Goal: Register for event/course

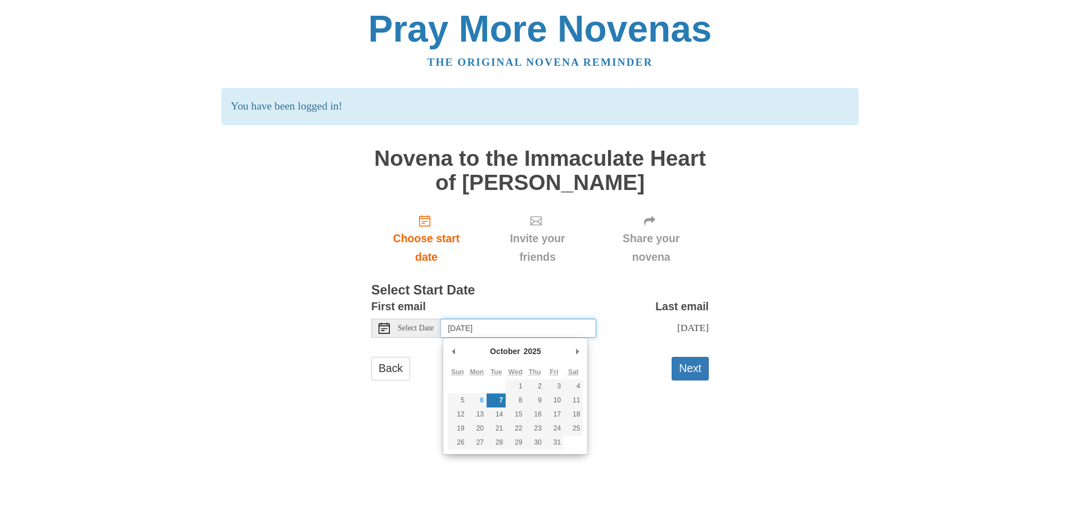
click at [504, 330] on input "[DATE]" at bounding box center [518, 328] width 155 height 19
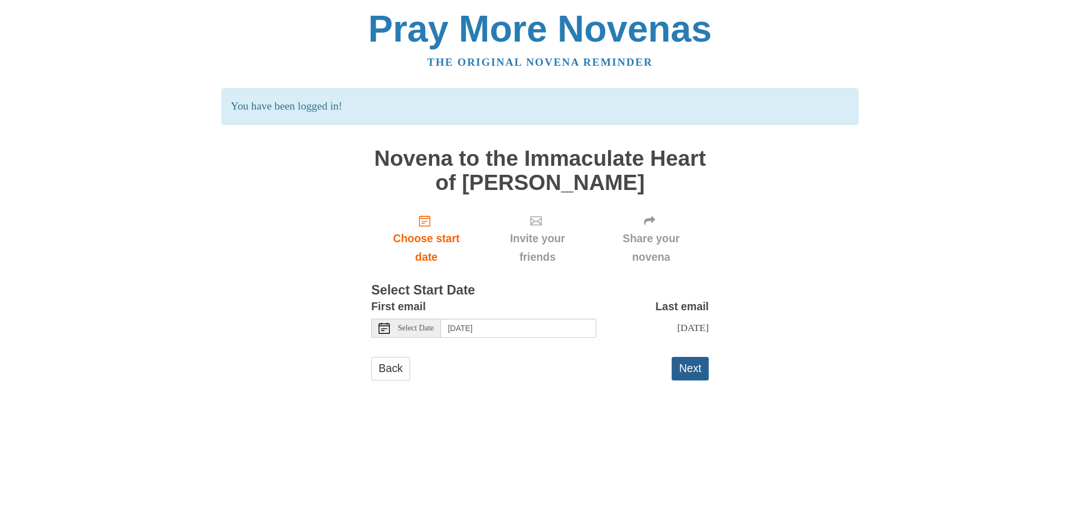
click at [682, 376] on button "Next" at bounding box center [689, 368] width 37 height 23
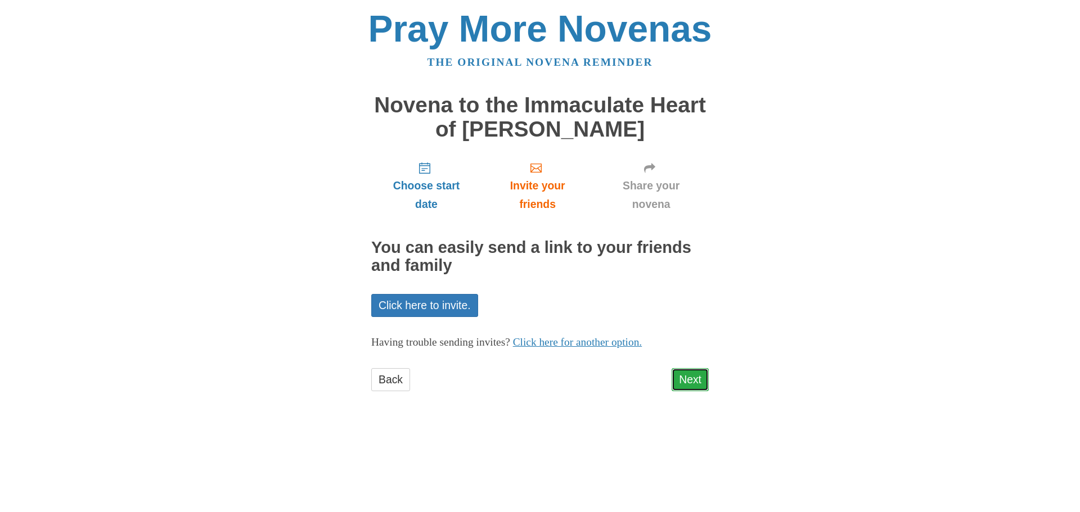
drag, startPoint x: 0, startPoint y: 0, endPoint x: 682, endPoint y: 376, distance: 779.0
click at [682, 376] on link "Next" at bounding box center [689, 379] width 37 height 23
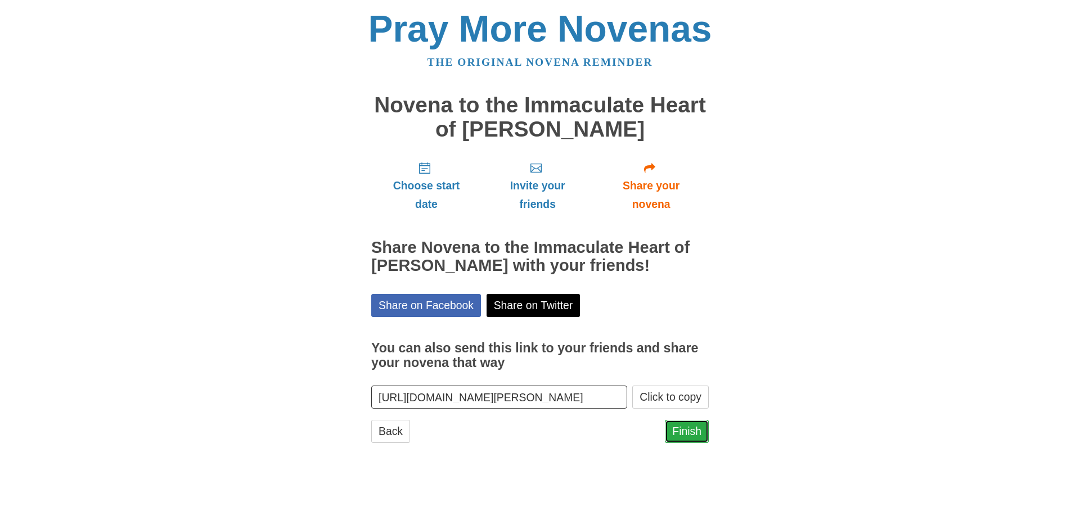
click at [689, 430] on link "Finish" at bounding box center [687, 431] width 44 height 23
